Goal: Task Accomplishment & Management: Use online tool/utility

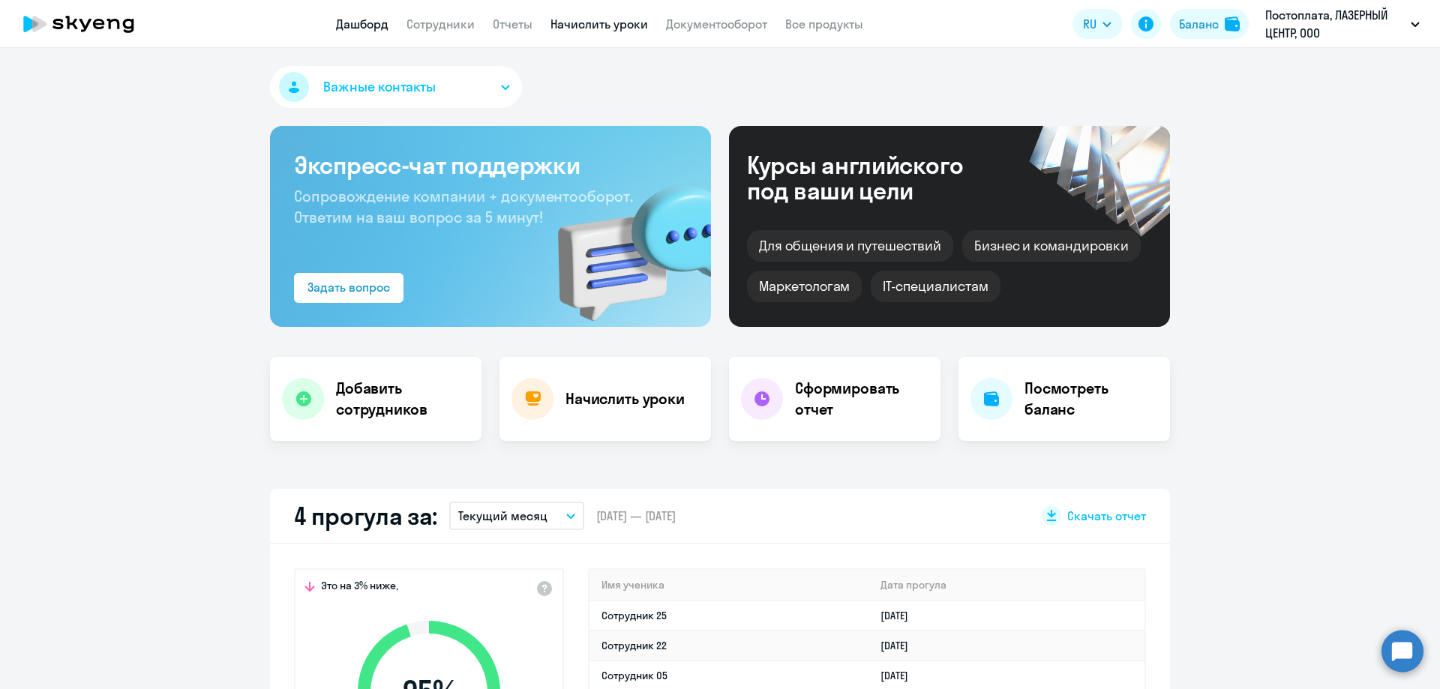
click at [605, 20] on link "Начислить уроки" at bounding box center [598, 23] width 97 height 15
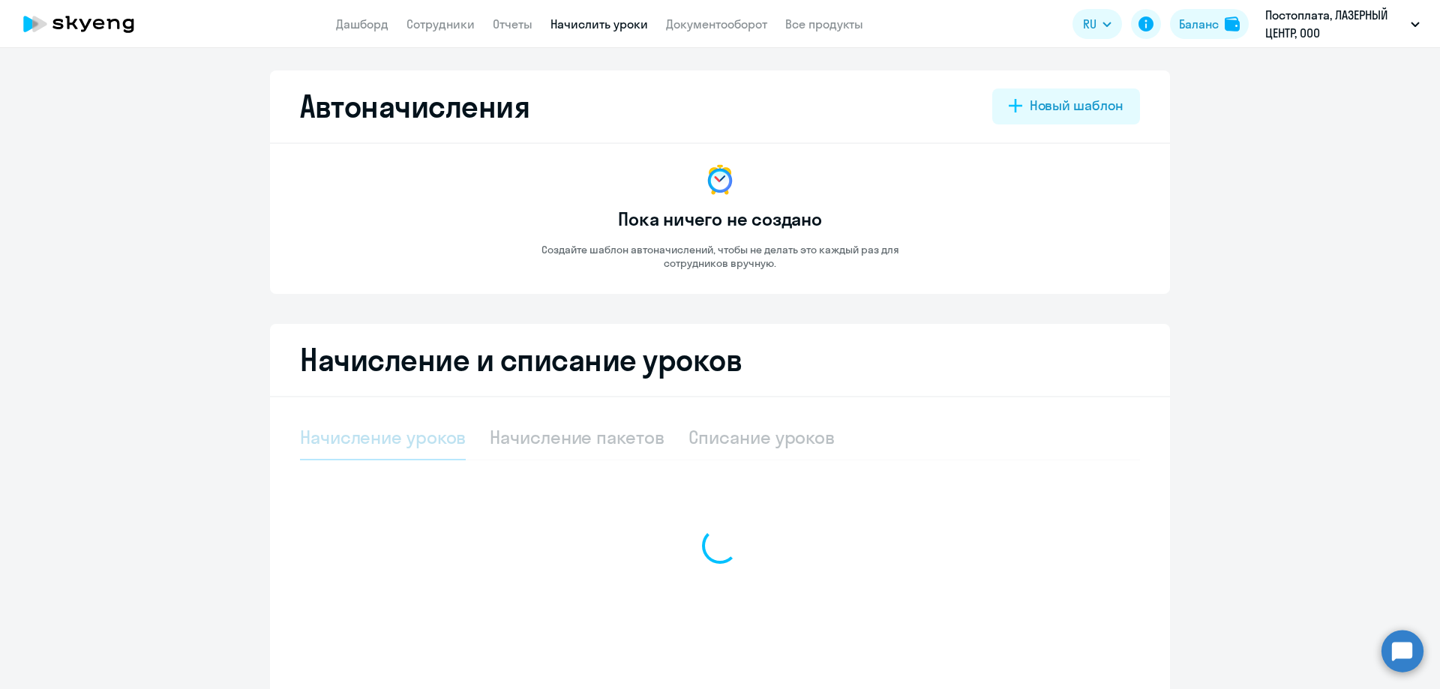
select select "10"
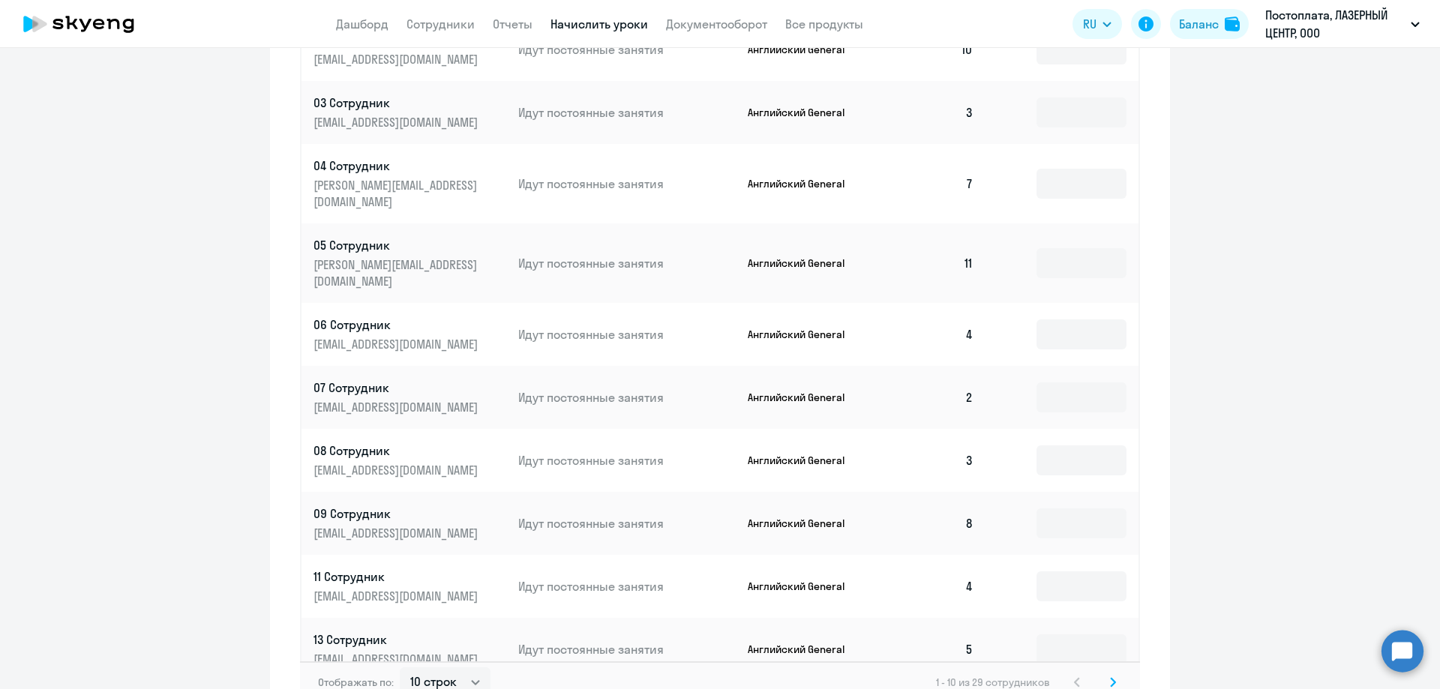
scroll to position [675, 0]
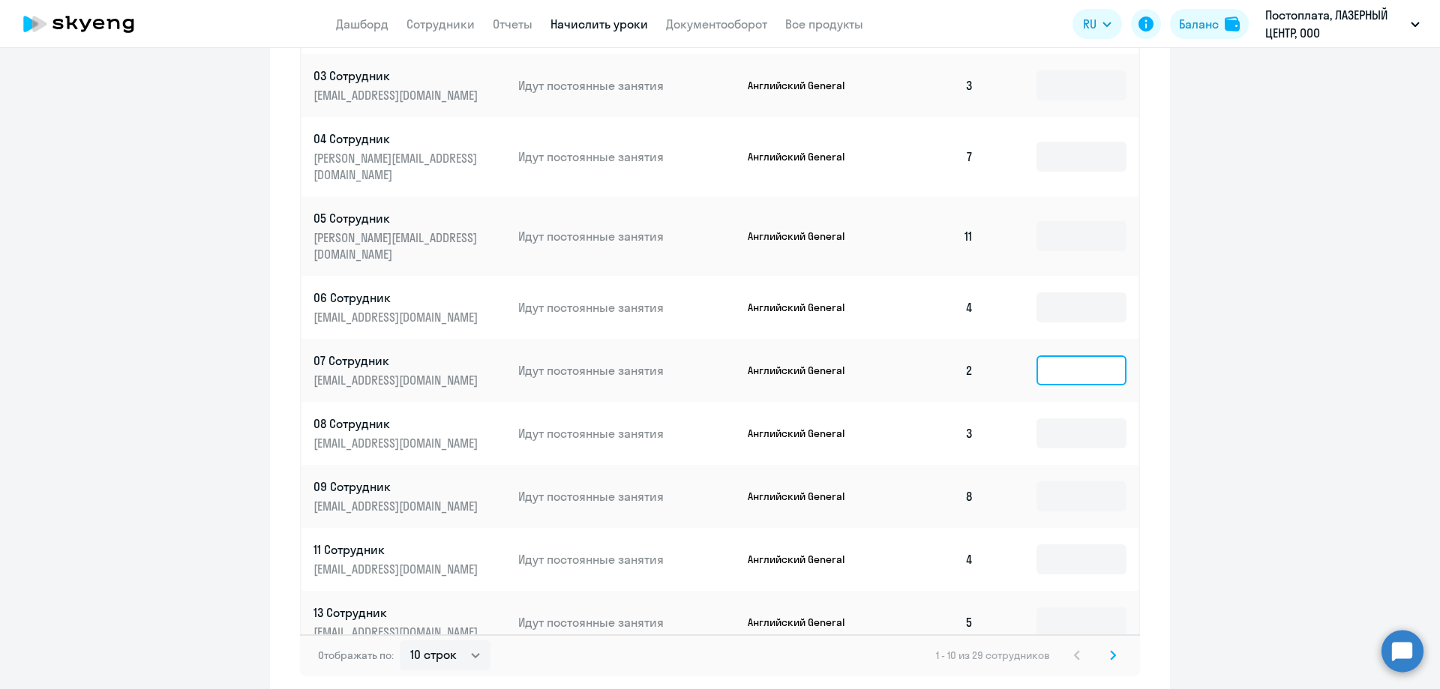
click at [1039, 355] on input at bounding box center [1081, 370] width 90 height 30
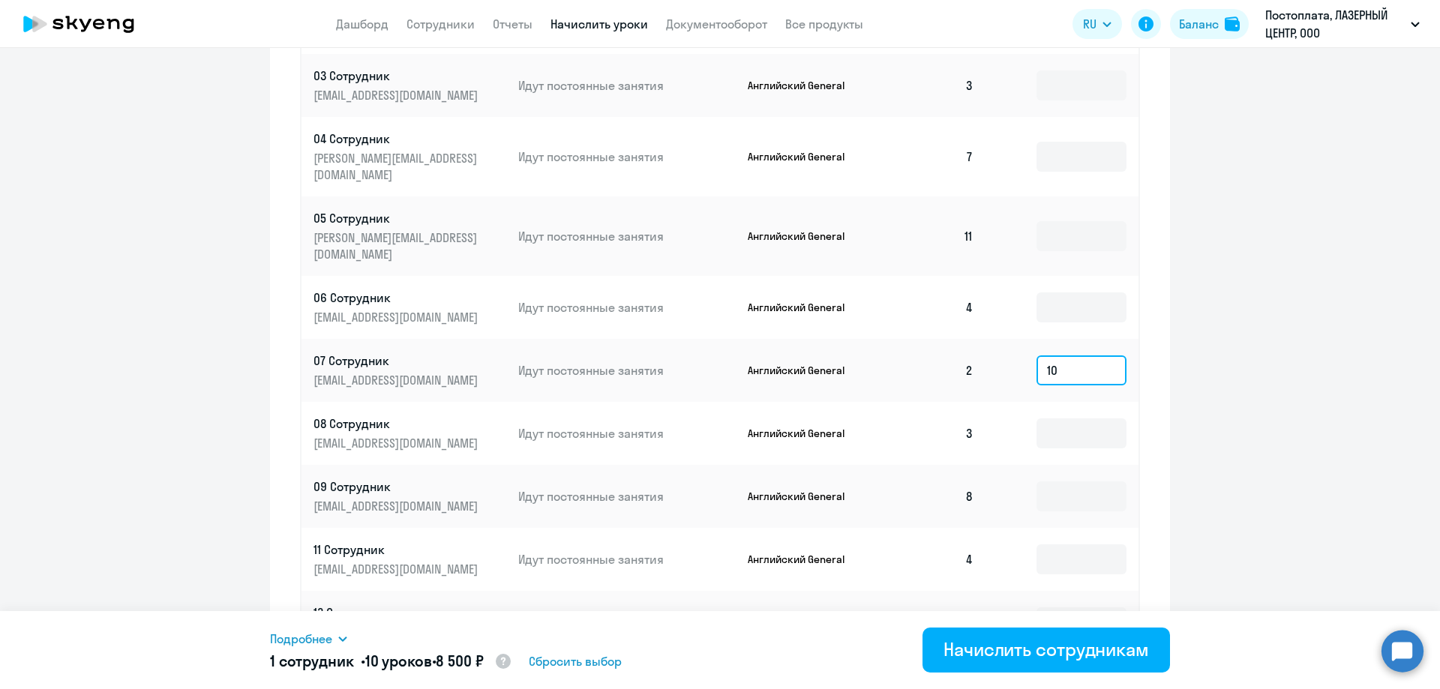
scroll to position [733, 0]
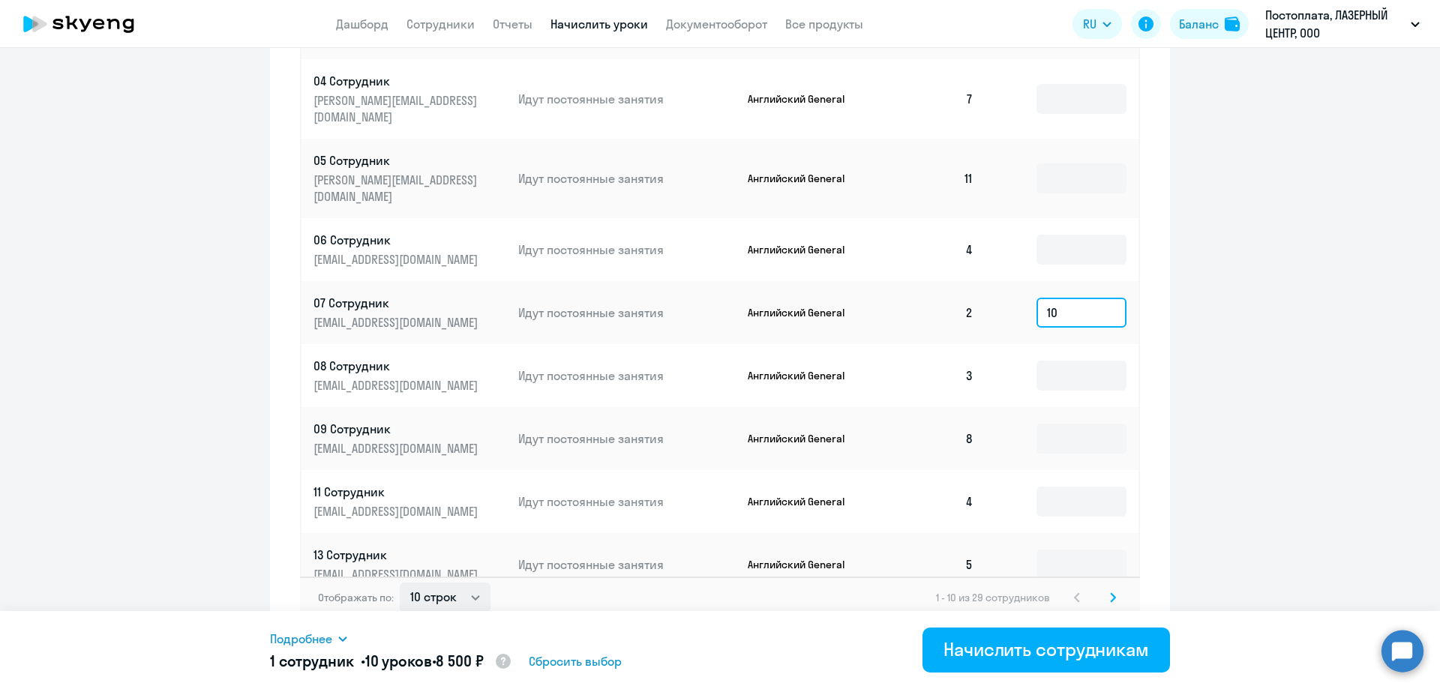
type input "10"
click at [448, 586] on select "10 строк 30 строк 50 строк" at bounding box center [445, 598] width 91 height 30
select select "50"
click at [400, 583] on select "10 строк 30 строк 50 строк" at bounding box center [445, 598] width 91 height 30
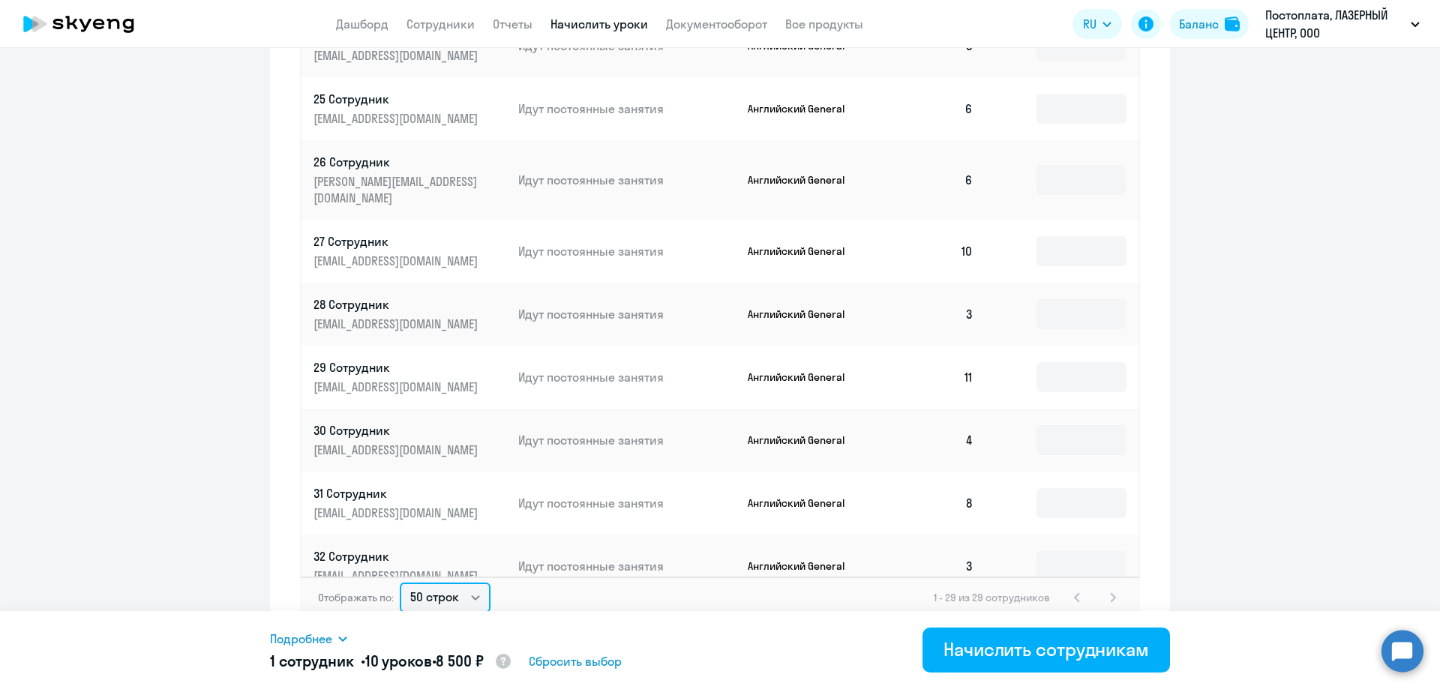
scroll to position [1183, 0]
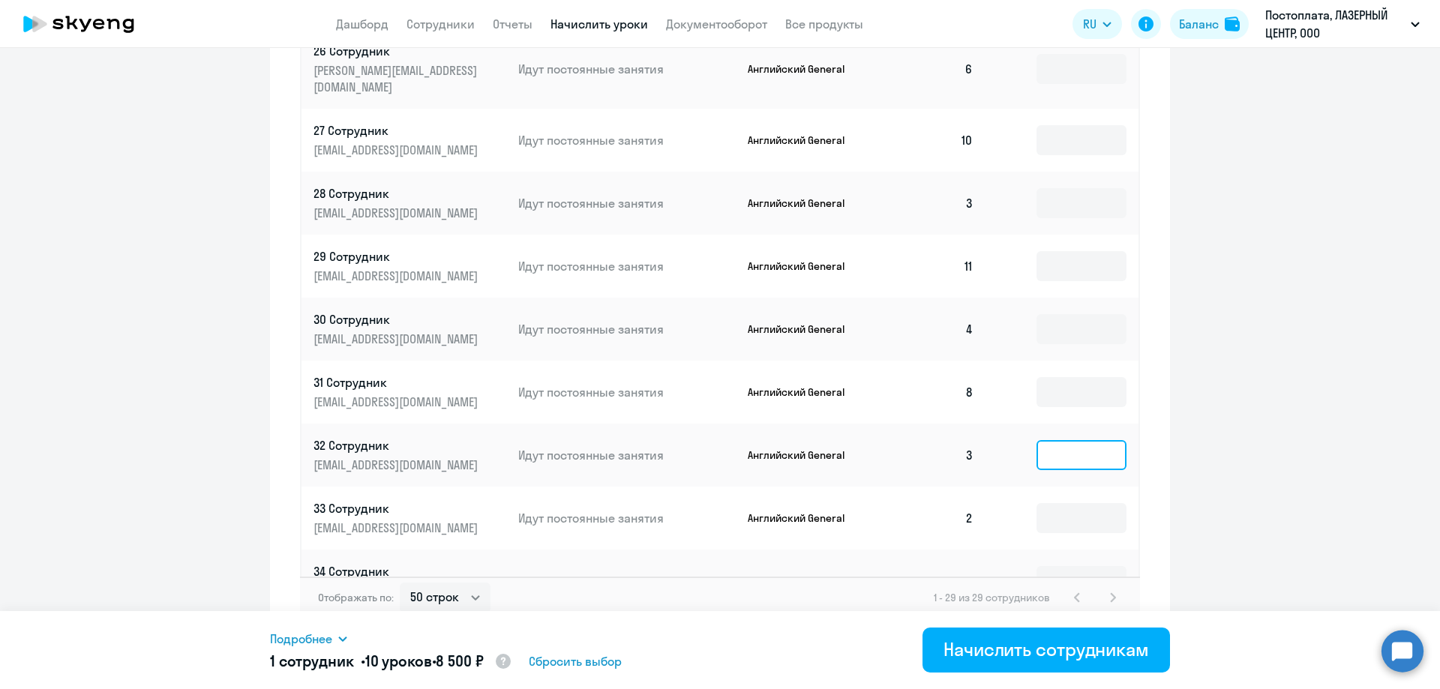
click at [1040, 440] on input at bounding box center [1081, 455] width 90 height 30
type input "10"
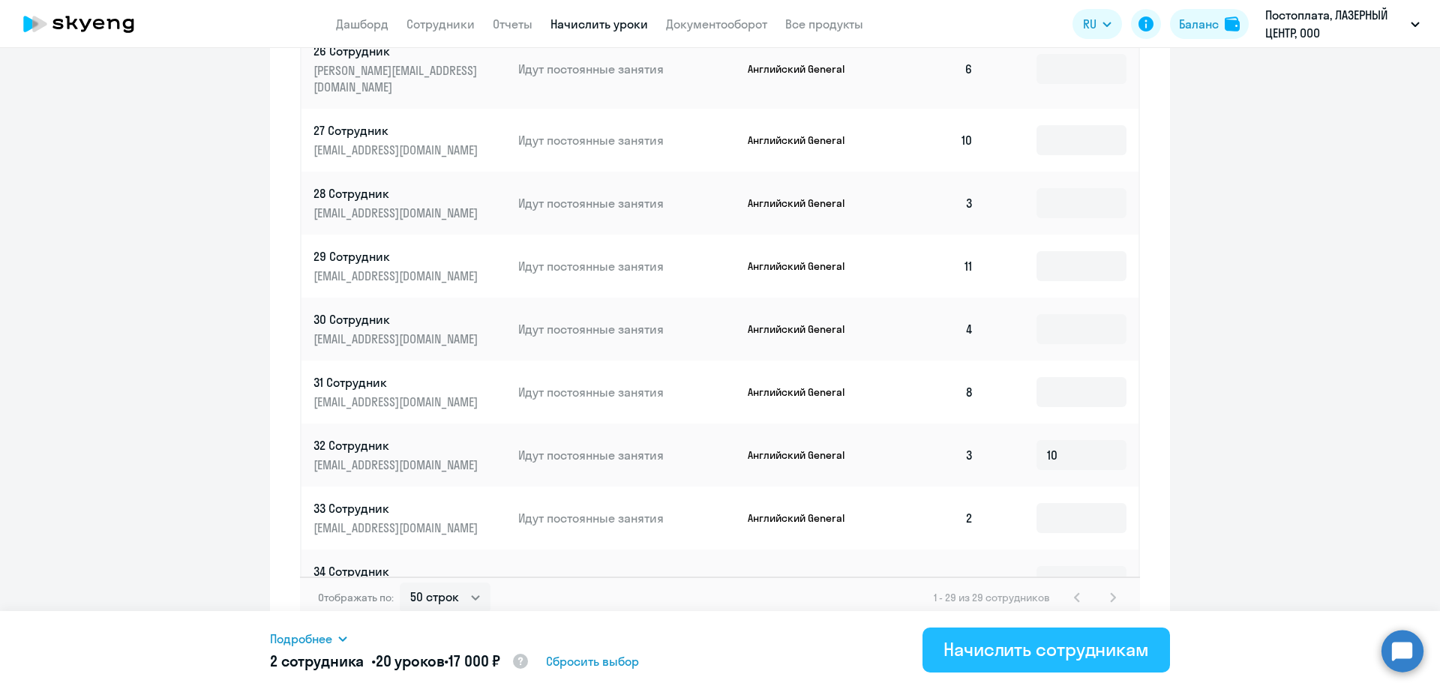
click at [1027, 643] on div "Начислить сотрудникам" at bounding box center [1045, 649] width 205 height 24
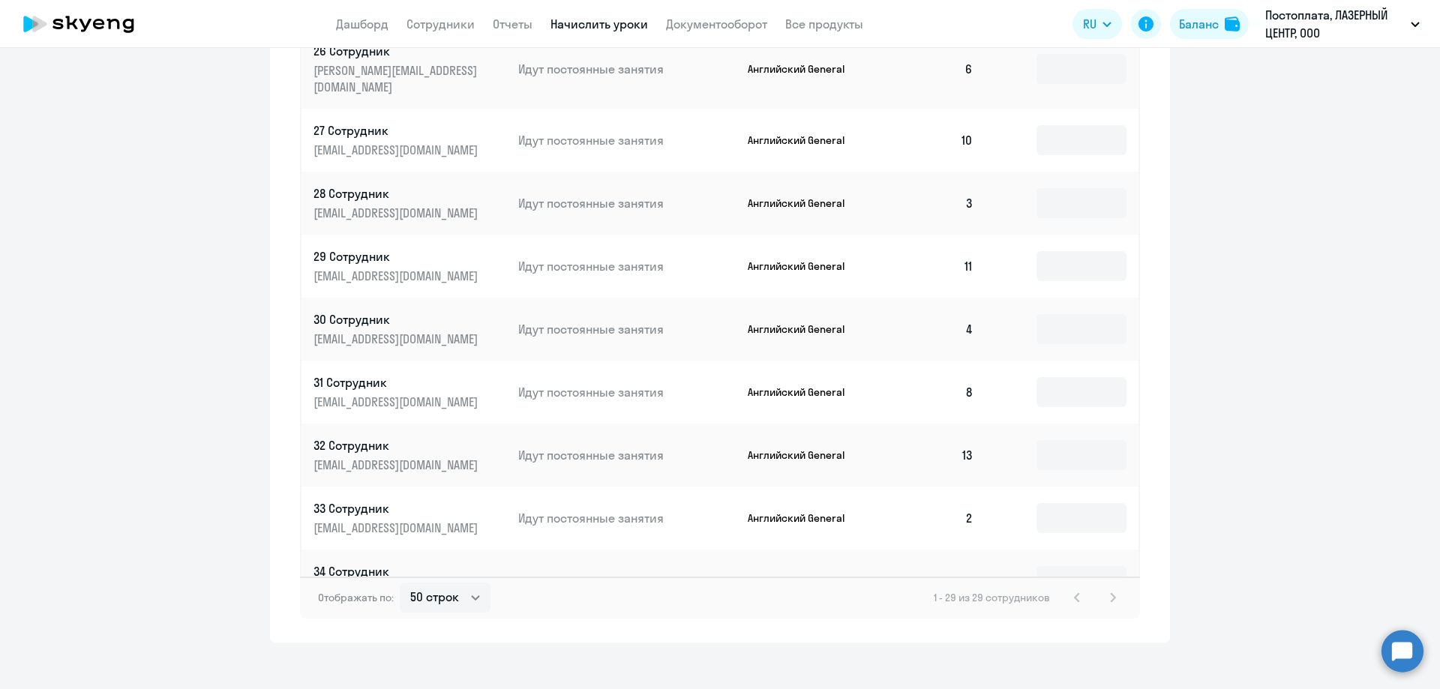
click at [370, 1] on app-header "Дашборд Сотрудники Отчеты Начислить уроки Документооборот Все продукты Дашборд …" at bounding box center [720, 24] width 1440 height 48
click at [364, 30] on link "Дашборд" at bounding box center [362, 23] width 52 height 15
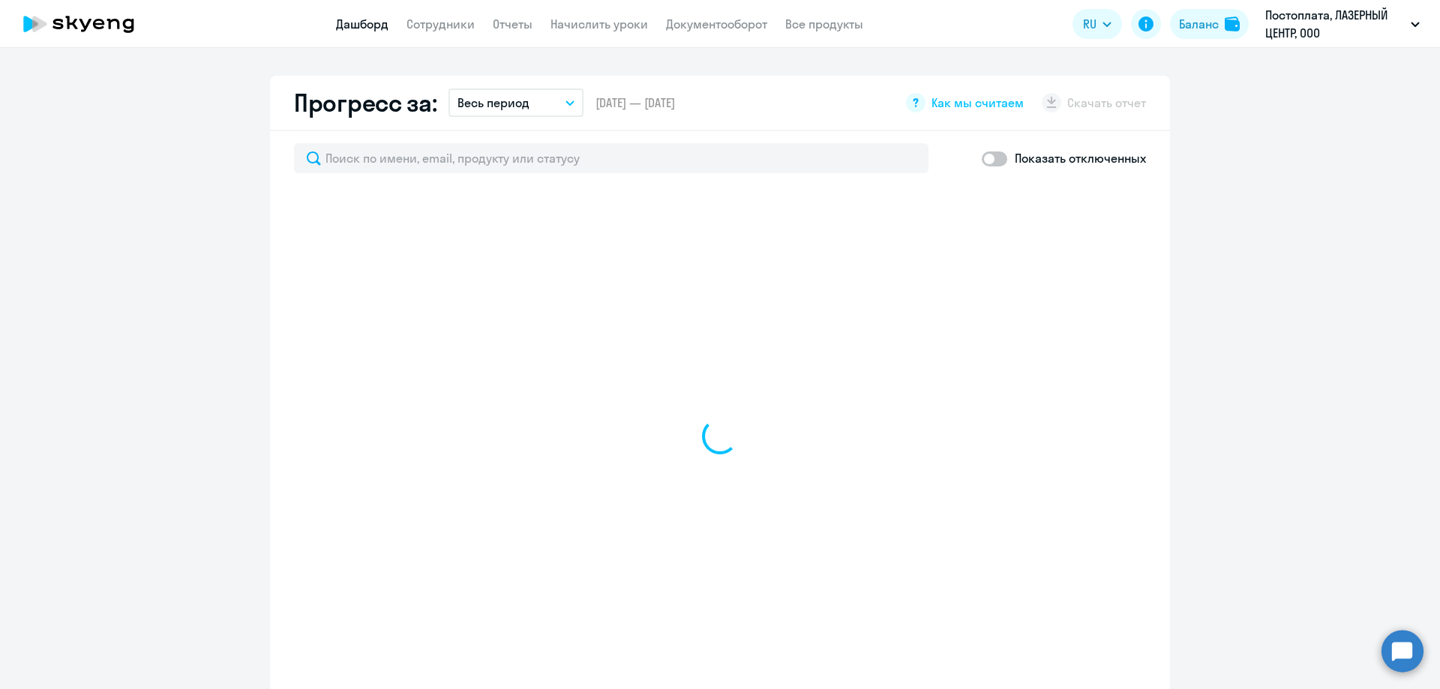
scroll to position [838, 0]
select select "30"
